Goal: Find specific page/section: Find specific page/section

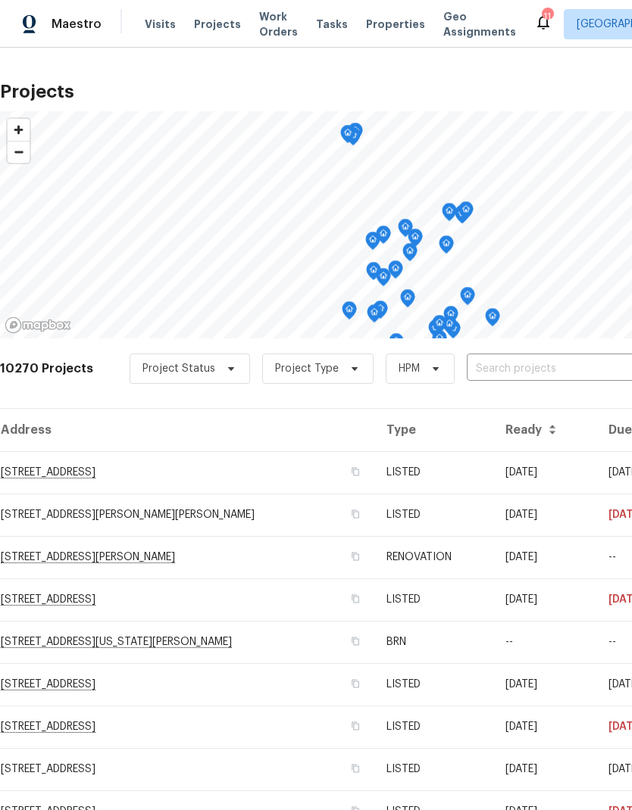
click at [509, 363] on input "text" at bounding box center [552, 368] width 173 height 23
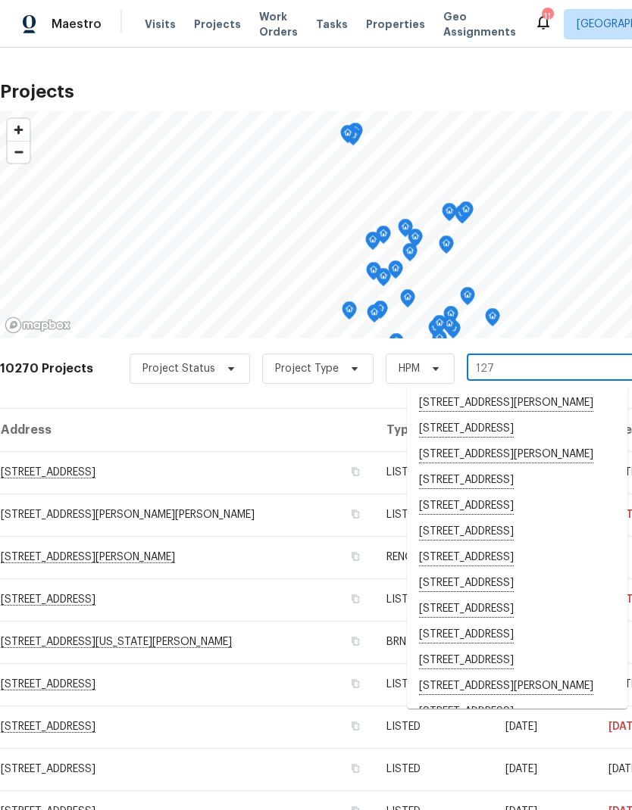
type input "1271"
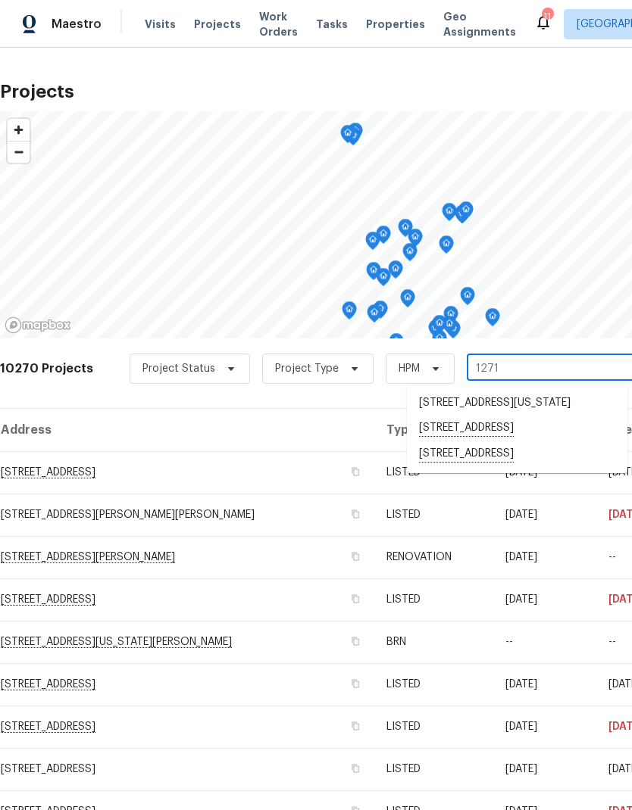
click at [493, 467] on li "[STREET_ADDRESS]" at bounding box center [517, 454] width 220 height 26
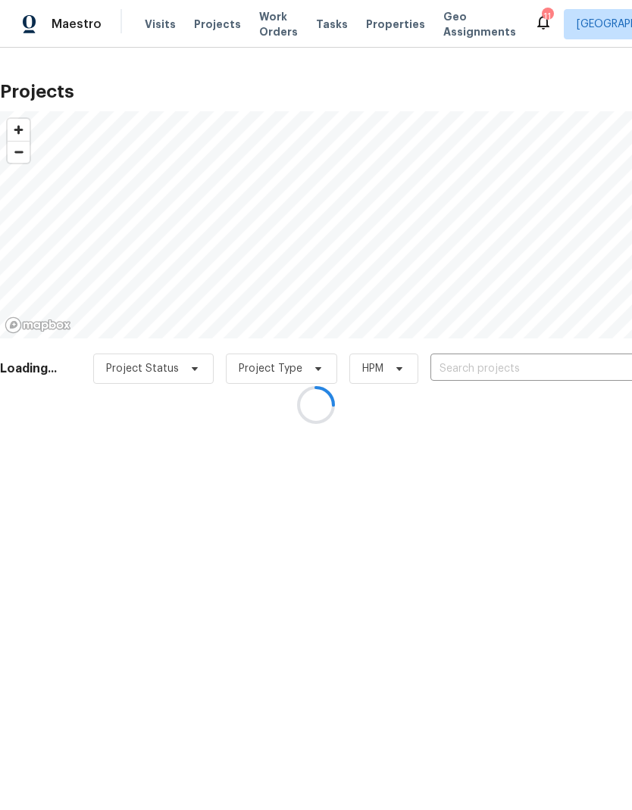
type input "[STREET_ADDRESS]"
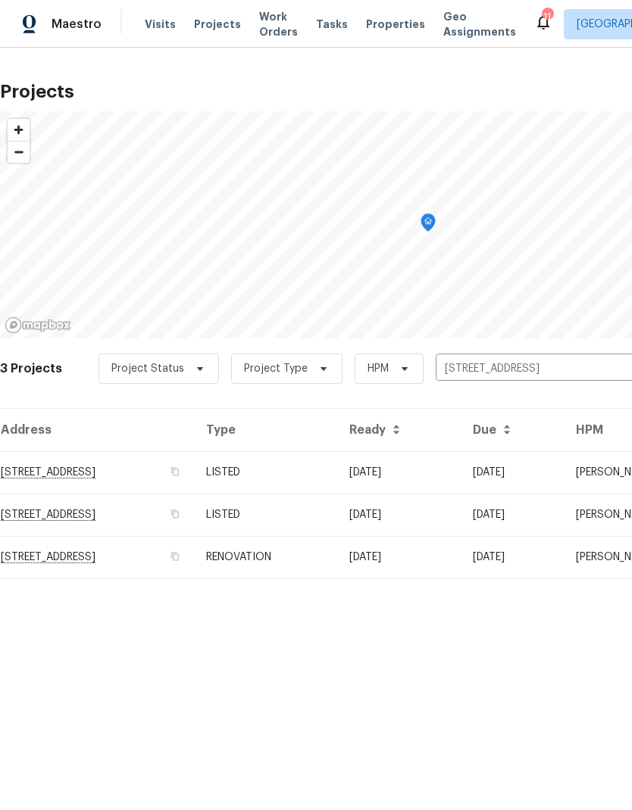
click at [337, 563] on td "RENOVATION" at bounding box center [265, 557] width 143 height 42
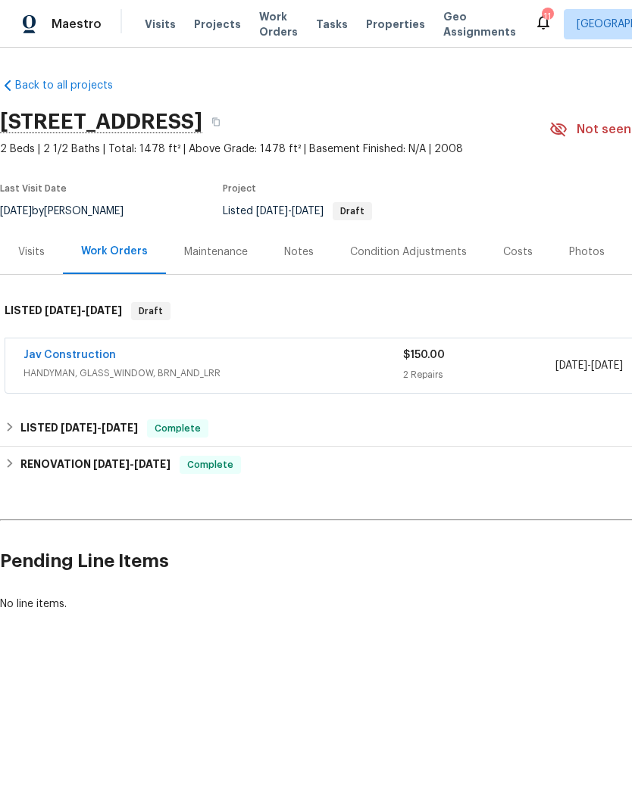
click at [76, 355] on link "Jav Construction" at bounding box center [69, 355] width 92 height 11
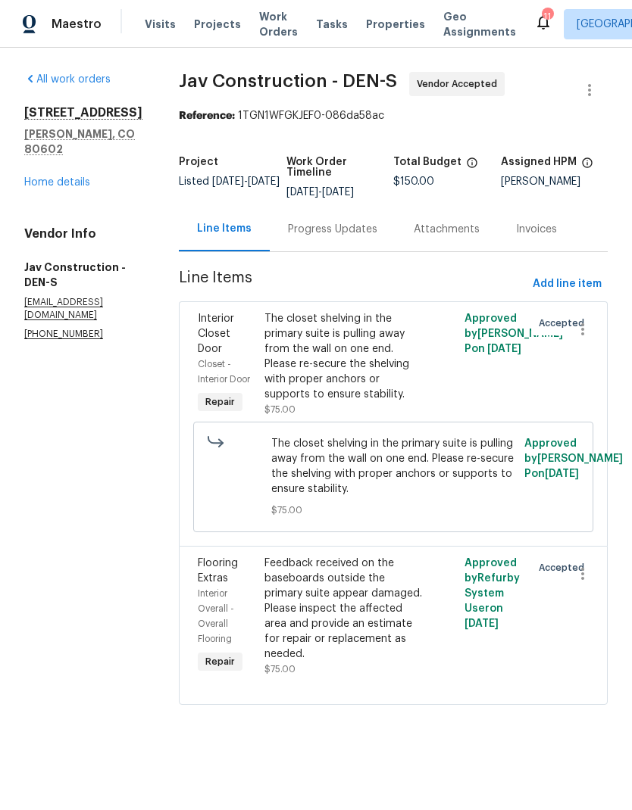
click at [62, 188] on link "Home details" at bounding box center [57, 182] width 66 height 11
